Goal: Transaction & Acquisition: Purchase product/service

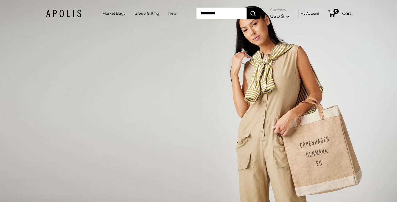
click at [110, 13] on link "Market Bags" at bounding box center [113, 13] width 23 height 7
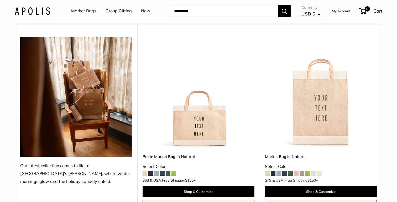
scroll to position [81, 0]
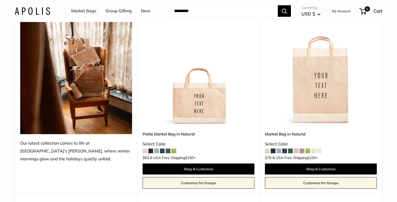
click at [273, 151] on span at bounding box center [272, 151] width 5 height 5
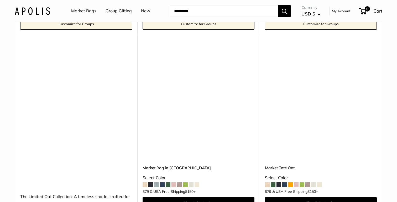
scroll to position [2724, 0]
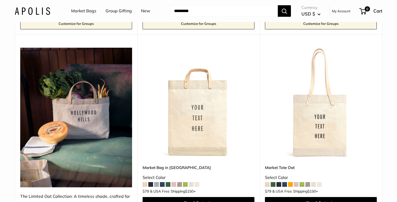
click at [0, 0] on img at bounding box center [0, 0] width 0 height 0
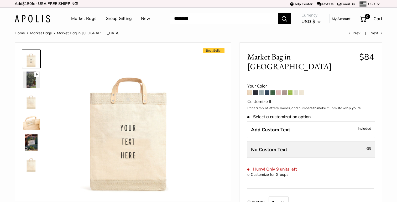
click at [253, 147] on span "No Custom Text" at bounding box center [269, 150] width 36 height 6
